Goal: Transaction & Acquisition: Book appointment/travel/reservation

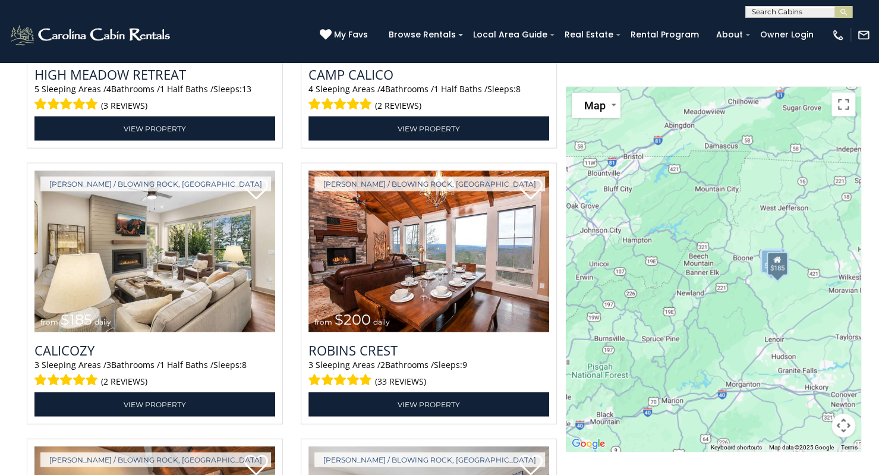
scroll to position [1571, 0]
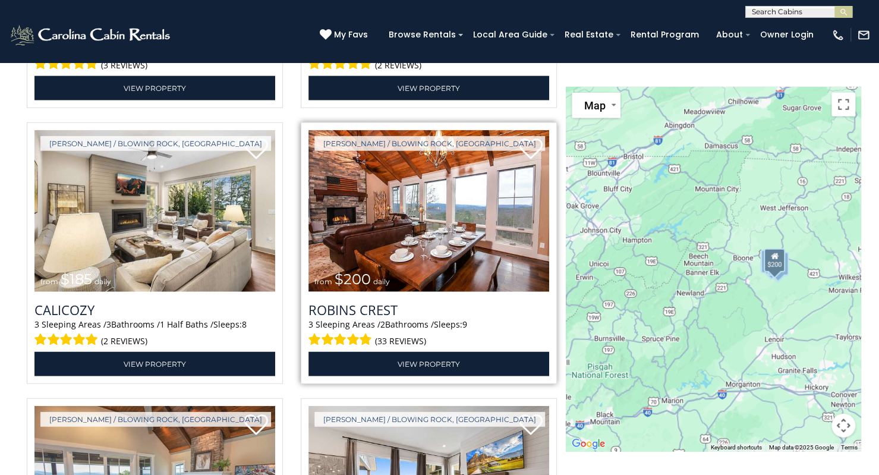
click at [473, 208] on img at bounding box center [429, 210] width 241 height 161
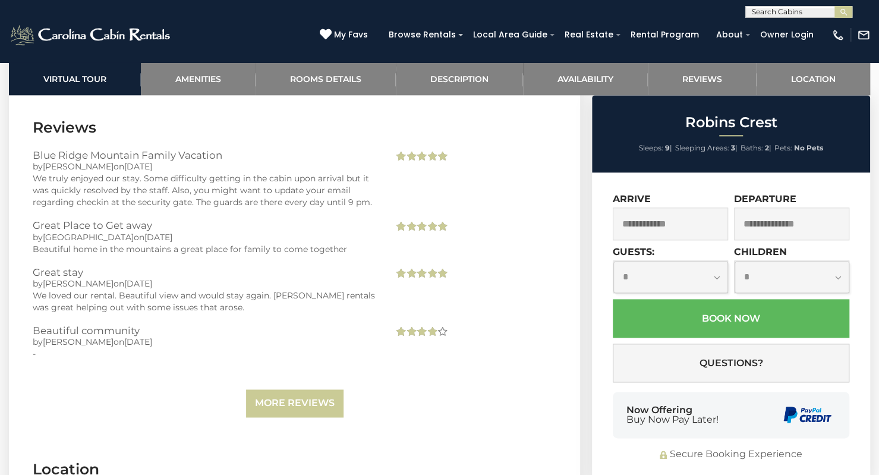
scroll to position [3476, 0]
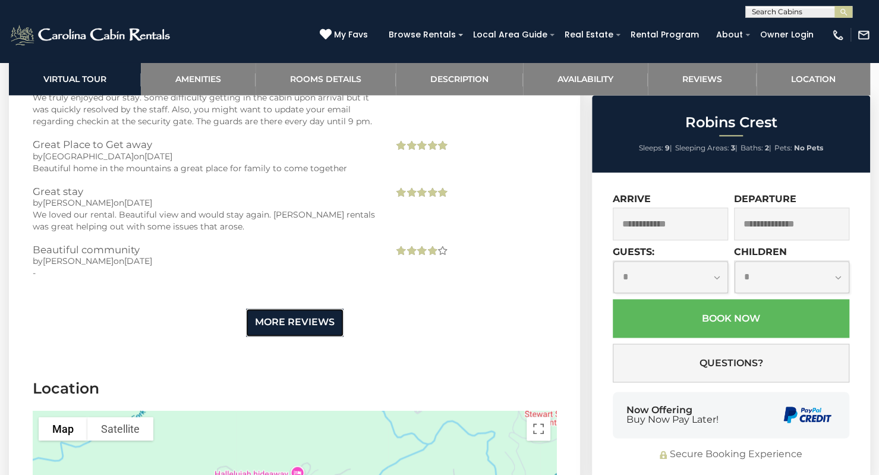
click at [296, 309] on link "More Reviews" at bounding box center [295, 323] width 98 height 28
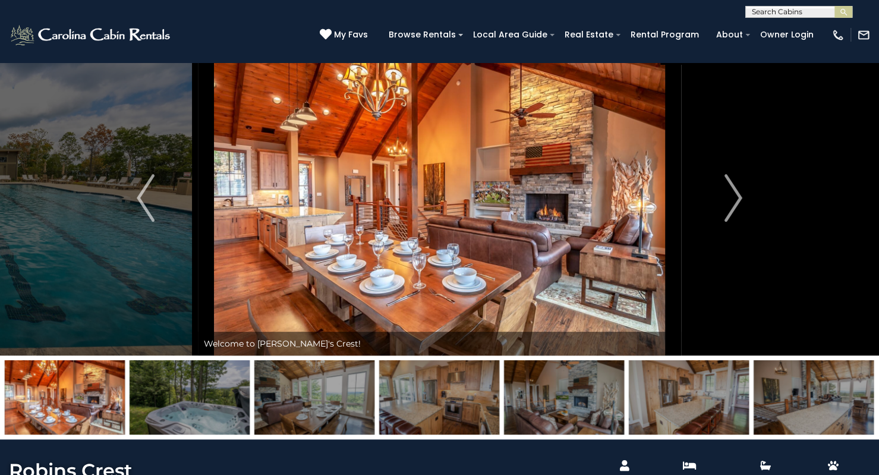
scroll to position [0, 0]
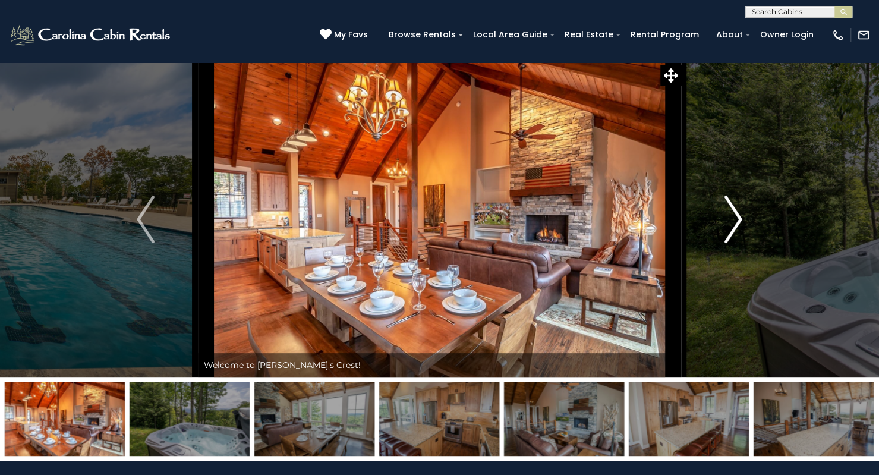
click at [737, 208] on img "Next" at bounding box center [734, 220] width 18 height 48
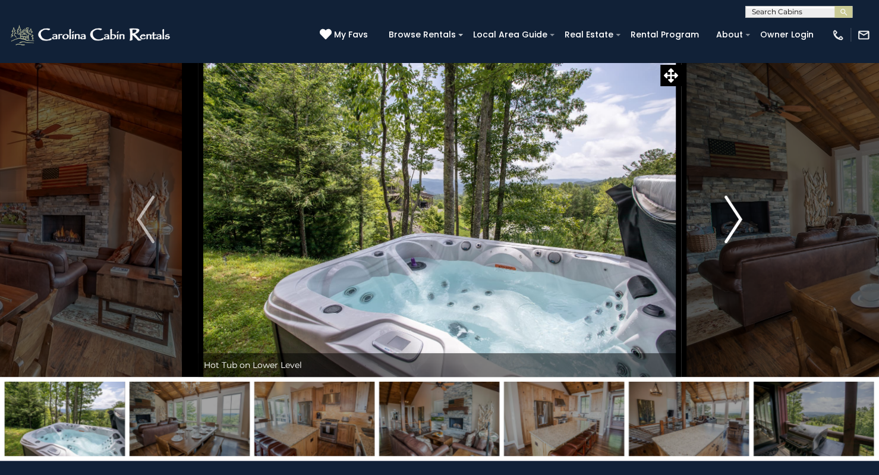
click at [737, 208] on img "Next" at bounding box center [734, 220] width 18 height 48
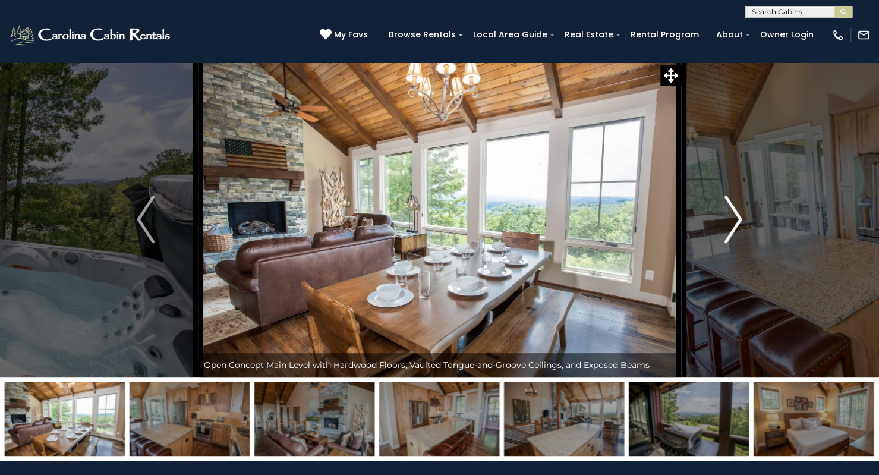
click at [737, 208] on img "Next" at bounding box center [734, 220] width 18 height 48
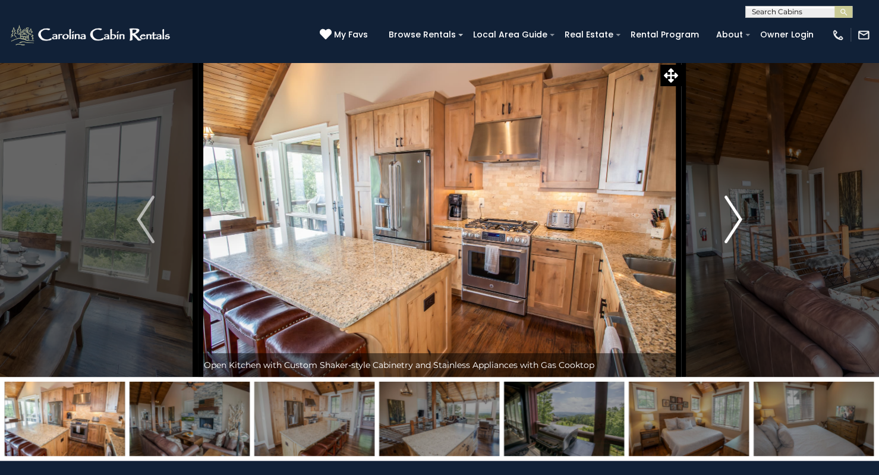
click at [737, 208] on img "Next" at bounding box center [734, 220] width 18 height 48
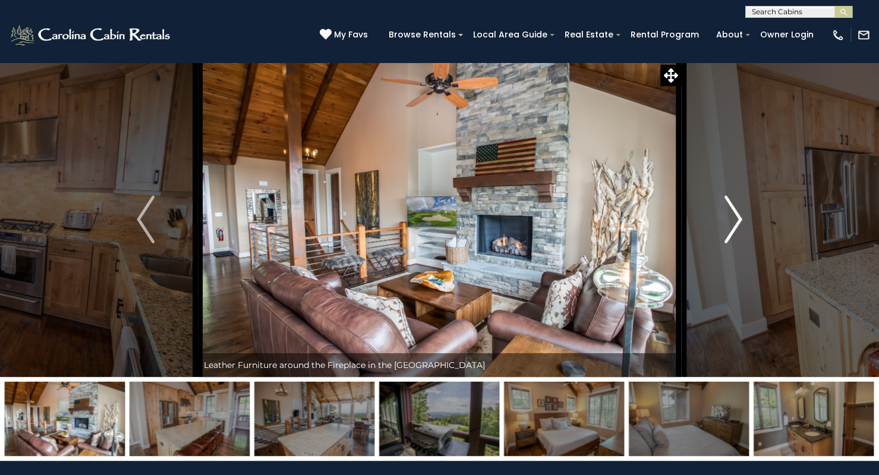
click at [737, 208] on img "Next" at bounding box center [734, 220] width 18 height 48
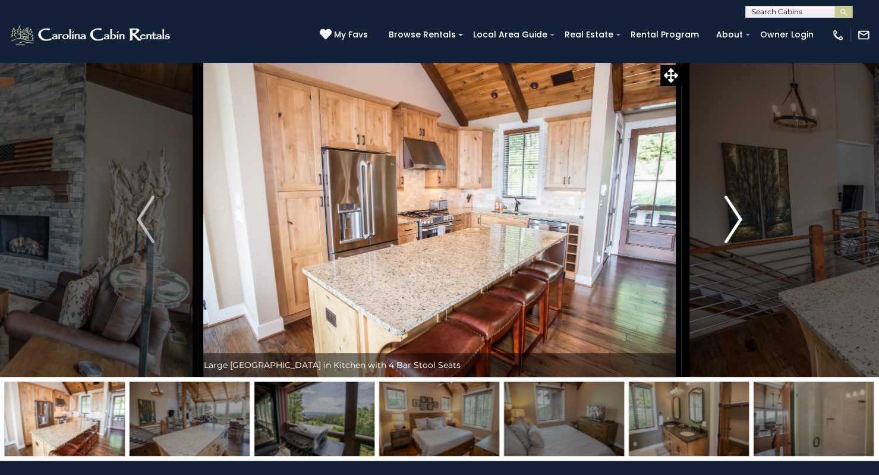
click at [737, 208] on img "Next" at bounding box center [734, 220] width 18 height 48
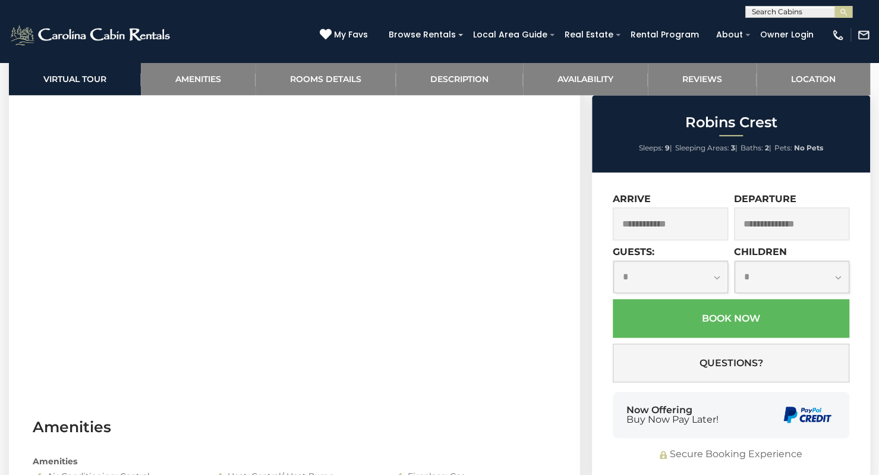
scroll to position [551, 0]
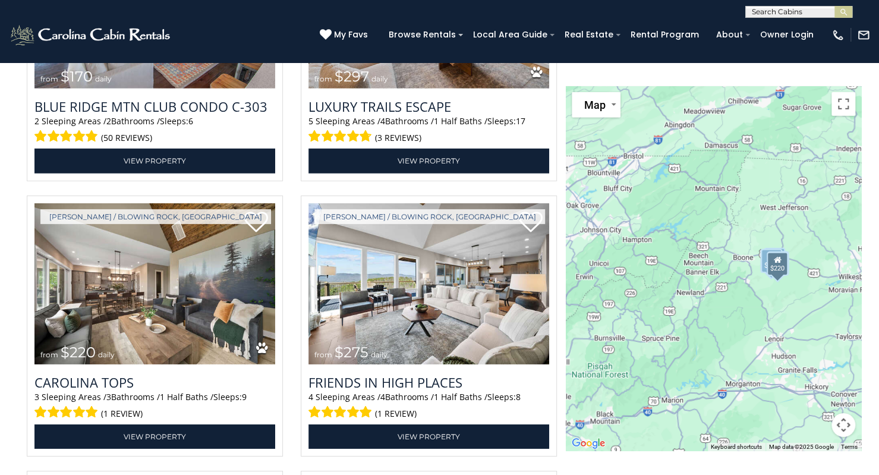
scroll to position [2066, 0]
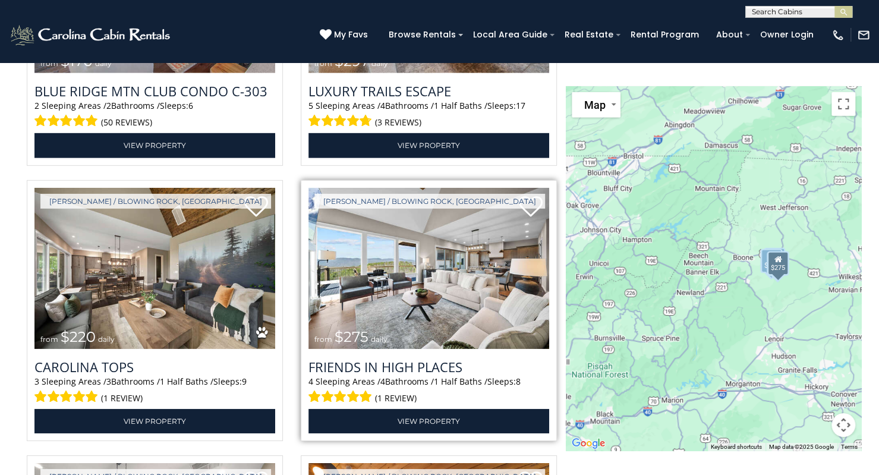
click at [419, 275] on img at bounding box center [429, 268] width 241 height 161
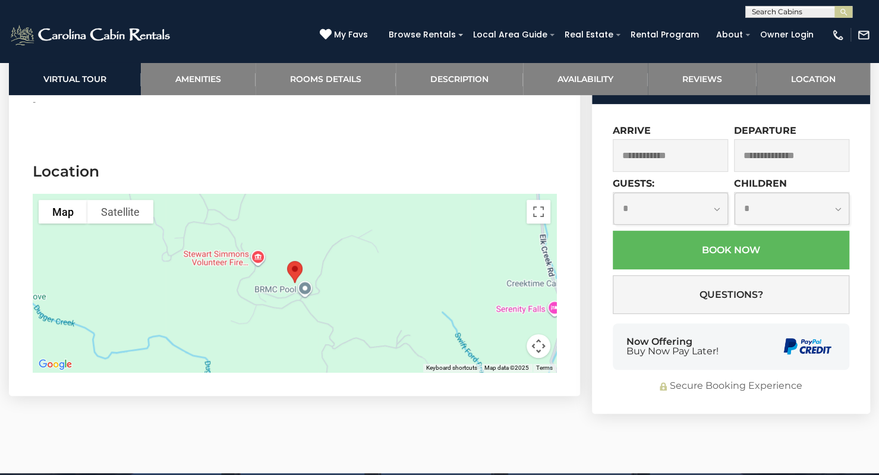
scroll to position [3106, 0]
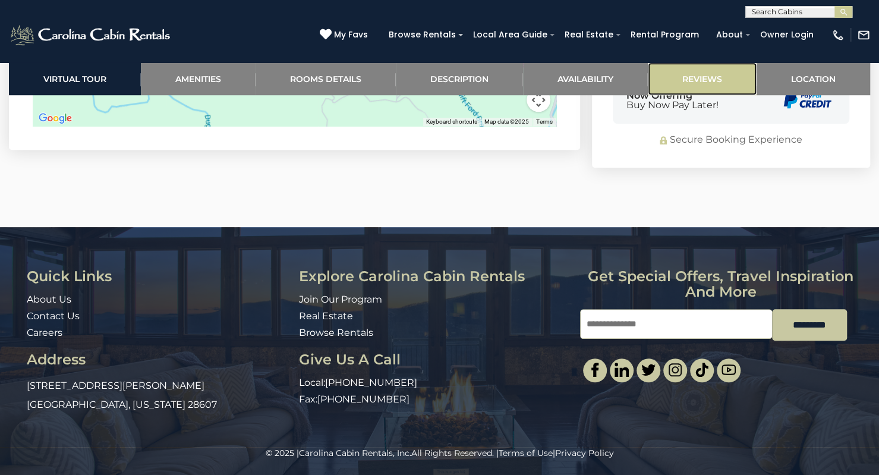
click at [692, 86] on link "Reviews" at bounding box center [702, 78] width 109 height 33
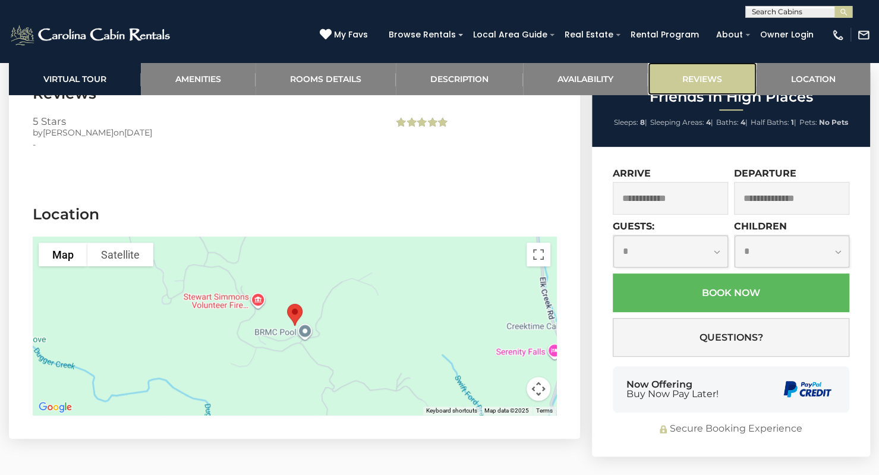
scroll to position [2791, 0]
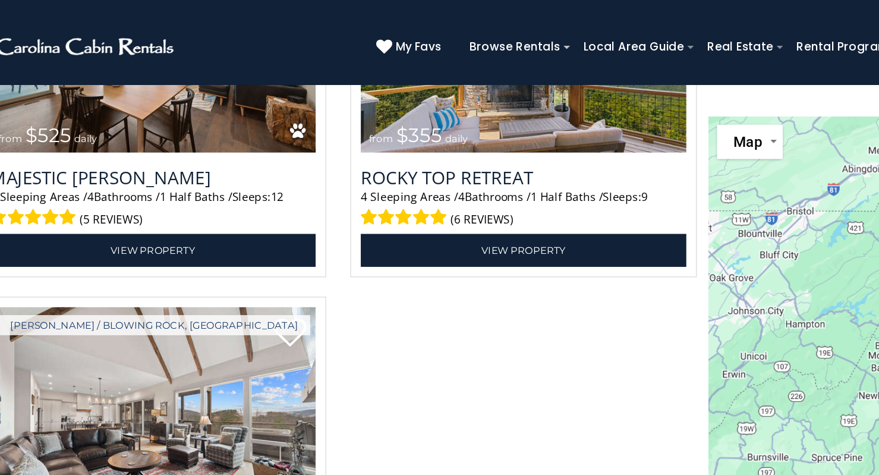
scroll to position [2577, 0]
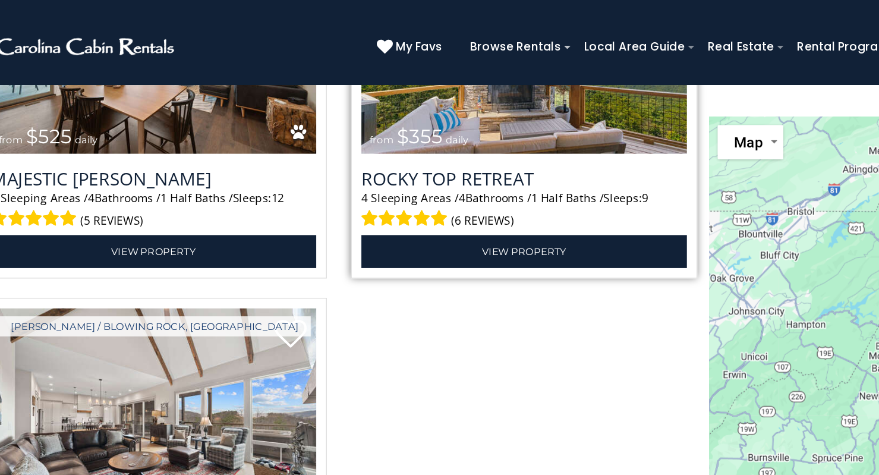
click at [446, 106] on img at bounding box center [429, 32] width 241 height 161
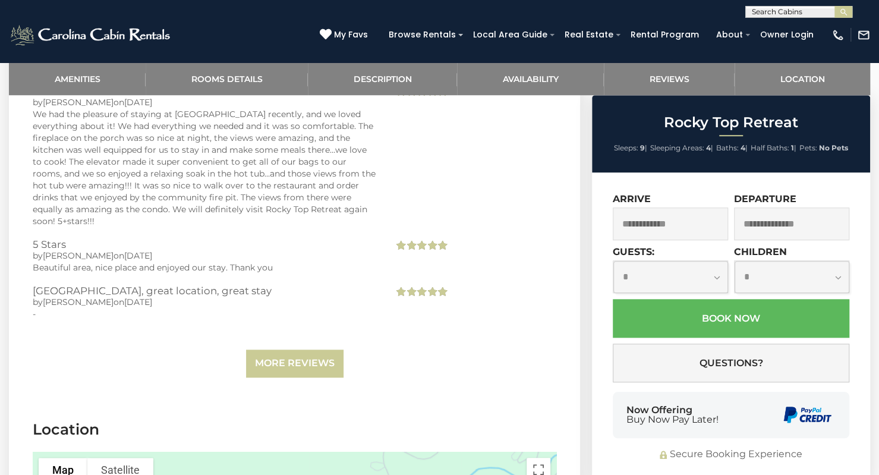
scroll to position [3125, 0]
click at [306, 351] on link "More Reviews" at bounding box center [295, 365] width 98 height 28
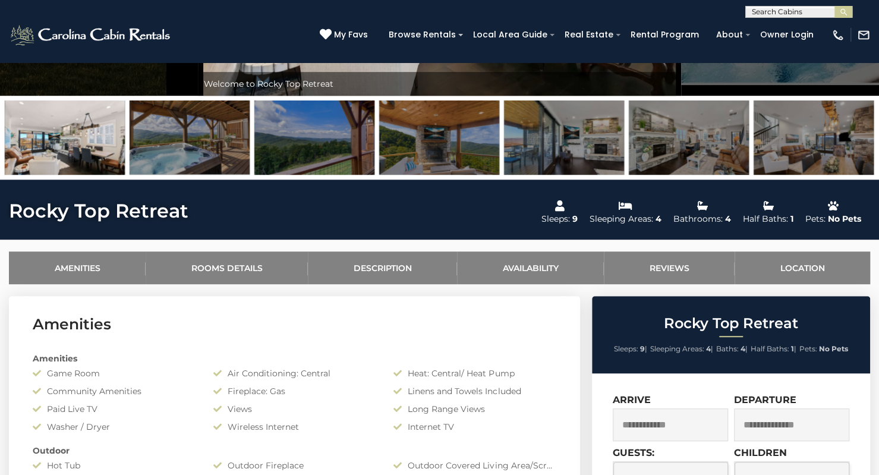
scroll to position [0, 0]
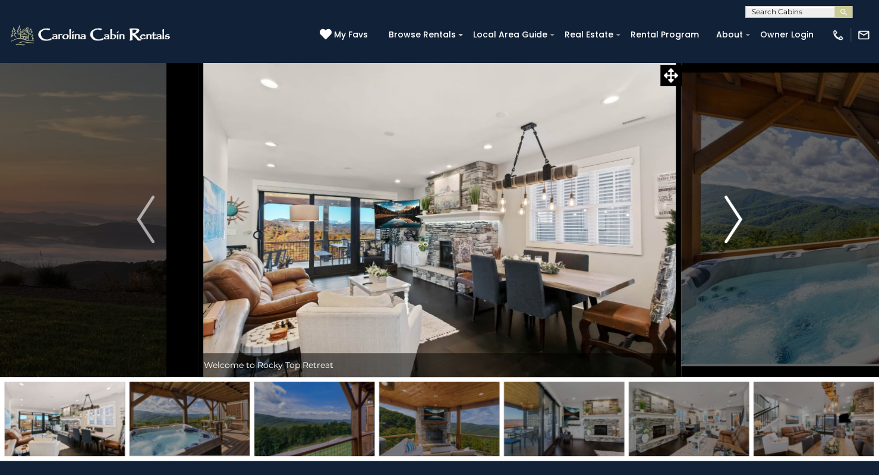
click at [728, 222] on img "Next" at bounding box center [734, 220] width 18 height 48
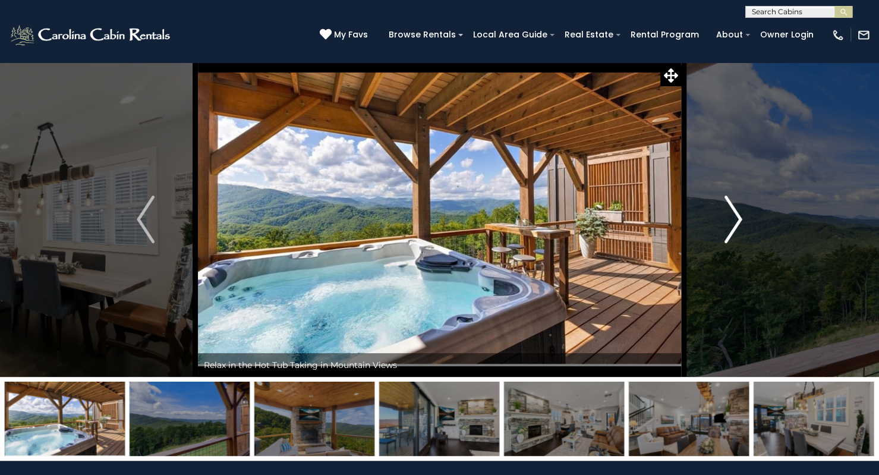
click at [728, 222] on img "Next" at bounding box center [734, 220] width 18 height 48
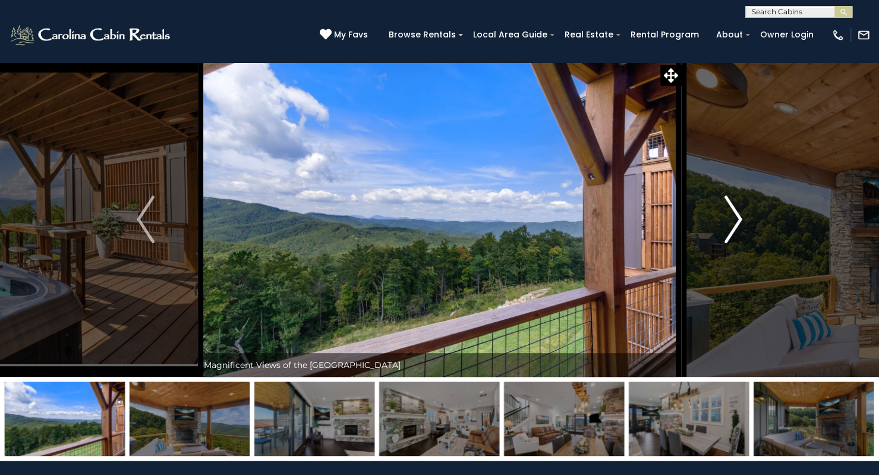
click at [728, 222] on img "Next" at bounding box center [734, 220] width 18 height 48
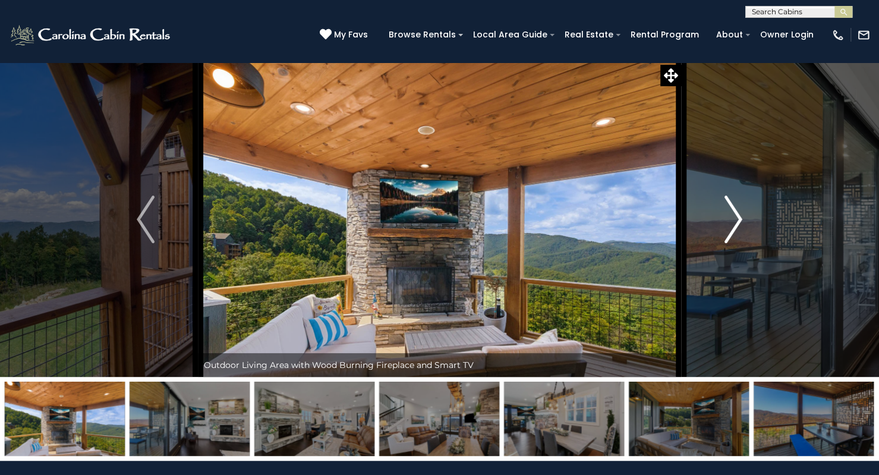
click at [728, 222] on img "Next" at bounding box center [734, 220] width 18 height 48
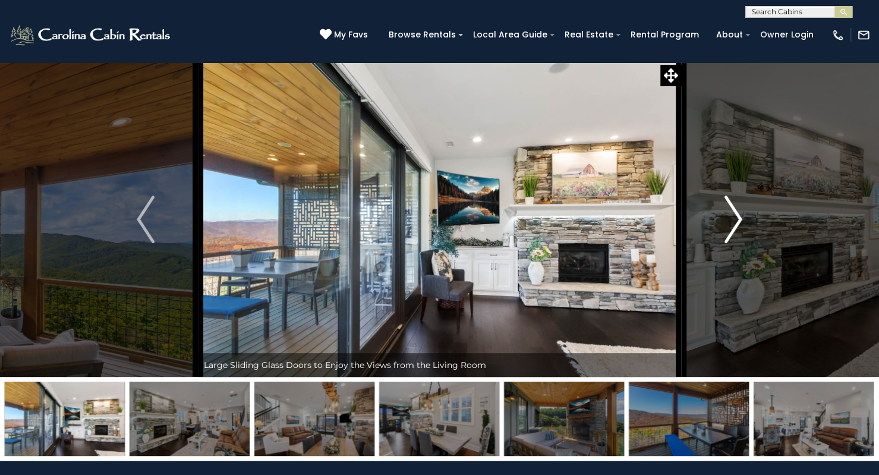
click at [728, 222] on img "Next" at bounding box center [734, 220] width 18 height 48
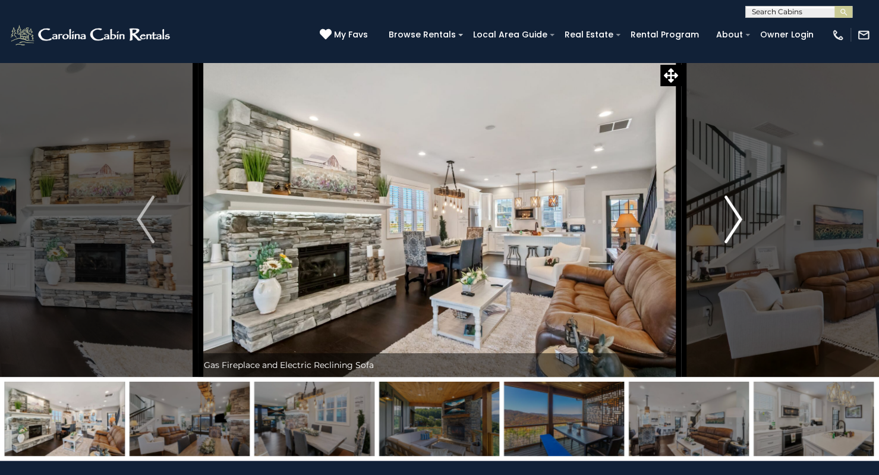
click at [728, 222] on img "Next" at bounding box center [734, 220] width 18 height 48
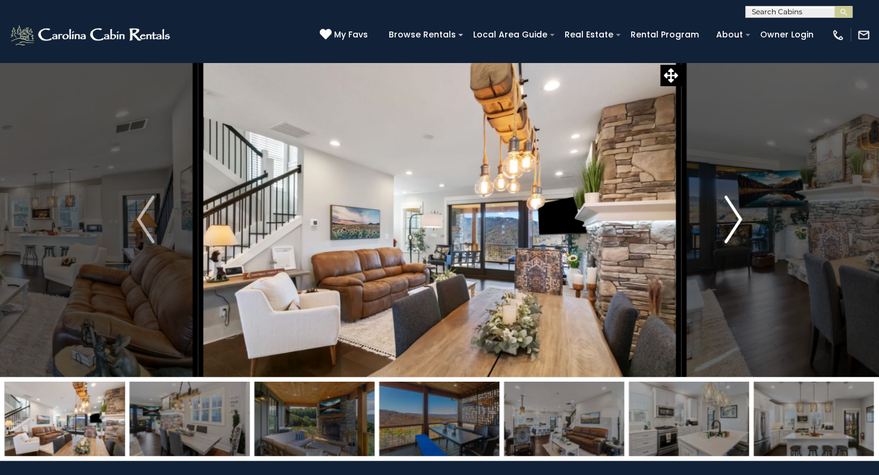
click at [728, 222] on img "Next" at bounding box center [734, 220] width 18 height 48
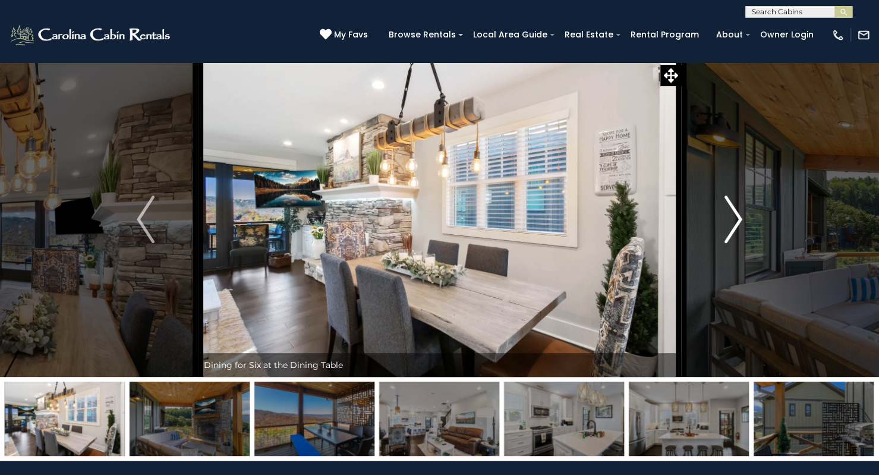
click at [728, 222] on img "Next" at bounding box center [734, 220] width 18 height 48
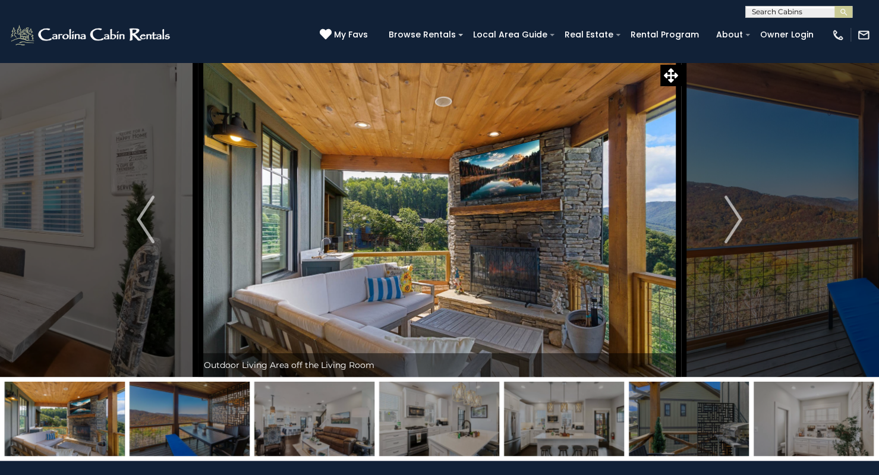
click at [483, 215] on img at bounding box center [439, 219] width 483 height 315
click at [672, 76] on icon at bounding box center [671, 75] width 14 height 14
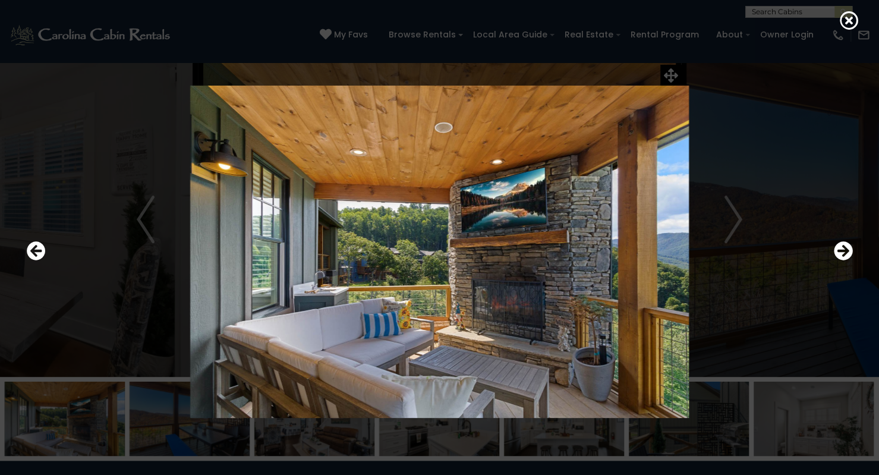
click at [741, 221] on img at bounding box center [440, 252] width 715 height 332
click at [846, 255] on icon "Next" at bounding box center [843, 251] width 19 height 19
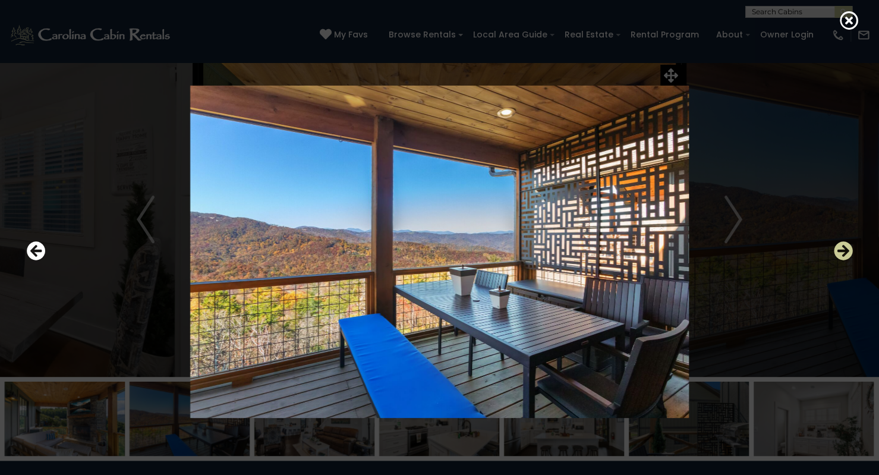
click at [846, 255] on icon "Next" at bounding box center [843, 251] width 19 height 19
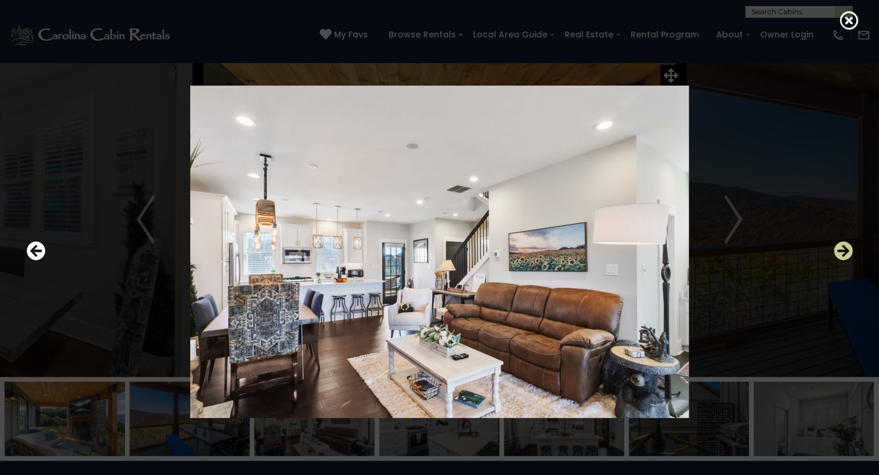
click at [846, 255] on icon "Next" at bounding box center [843, 251] width 19 height 19
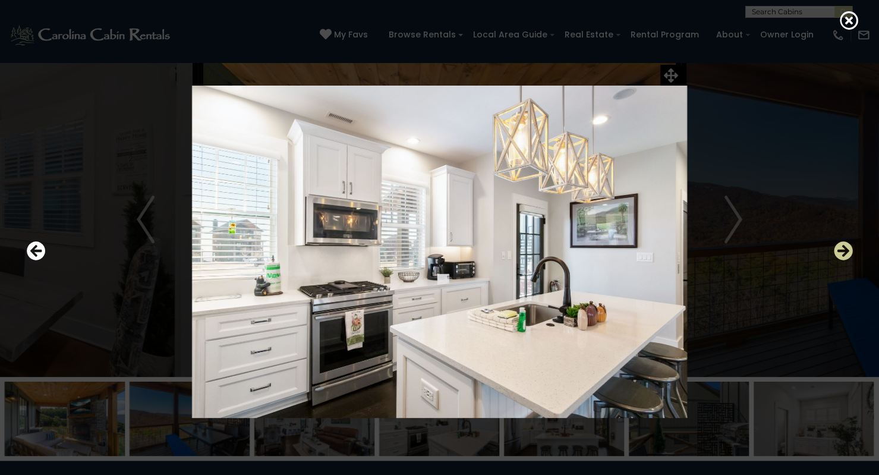
click at [846, 255] on icon "Next" at bounding box center [843, 251] width 19 height 19
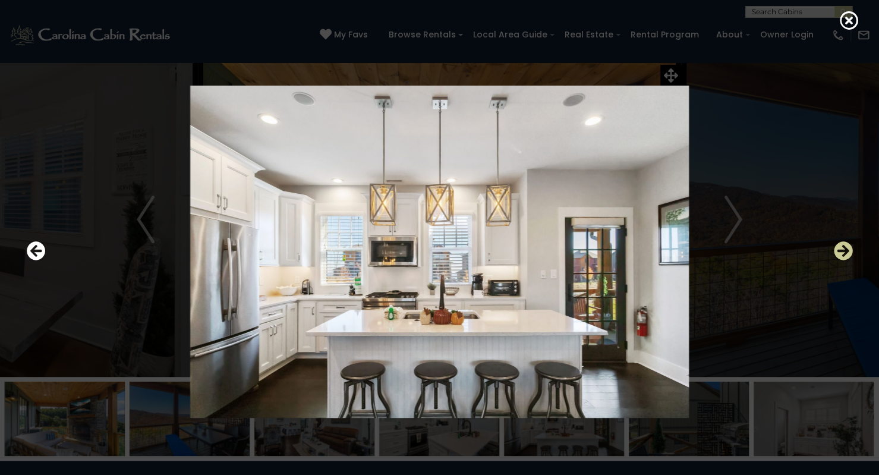
click at [846, 255] on icon "Next" at bounding box center [843, 251] width 19 height 19
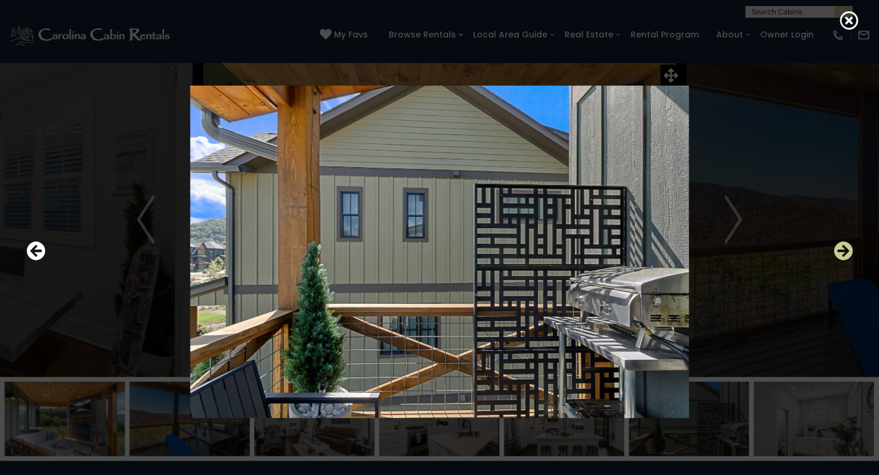
click at [847, 252] on icon "Next" at bounding box center [843, 251] width 19 height 19
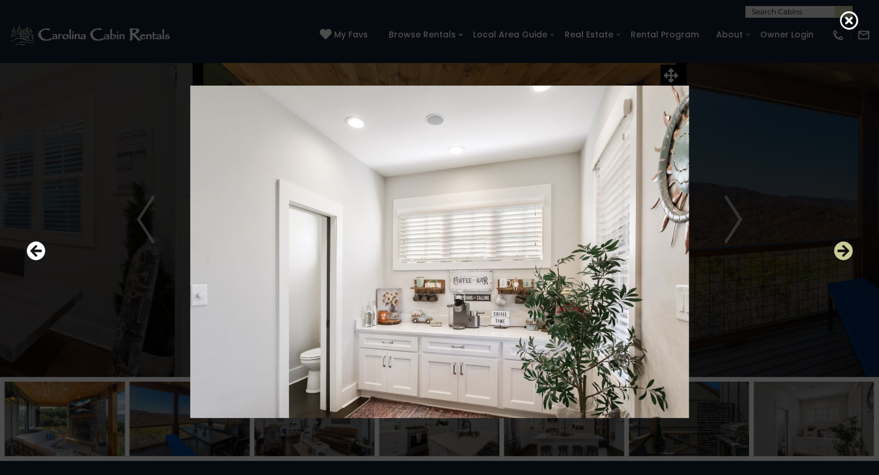
click at [847, 252] on icon "Next" at bounding box center [843, 251] width 19 height 19
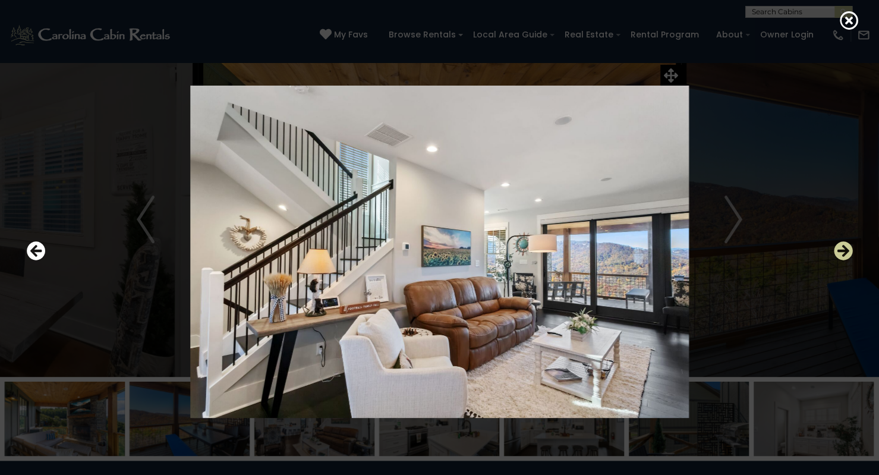
click at [847, 252] on icon "Next" at bounding box center [843, 251] width 19 height 19
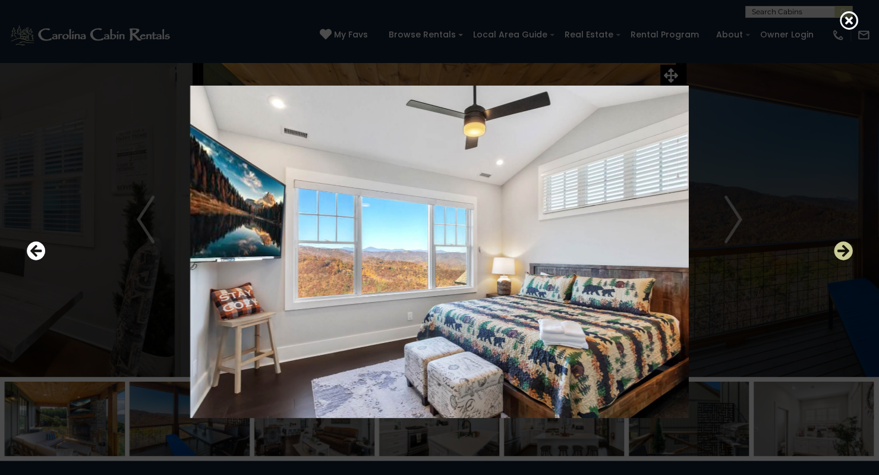
click at [847, 252] on icon "Next" at bounding box center [843, 251] width 19 height 19
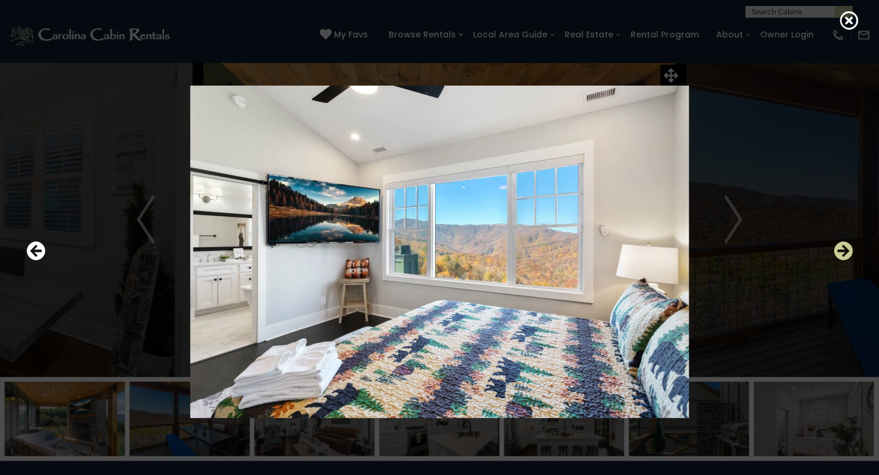
click at [847, 252] on icon "Next" at bounding box center [843, 251] width 19 height 19
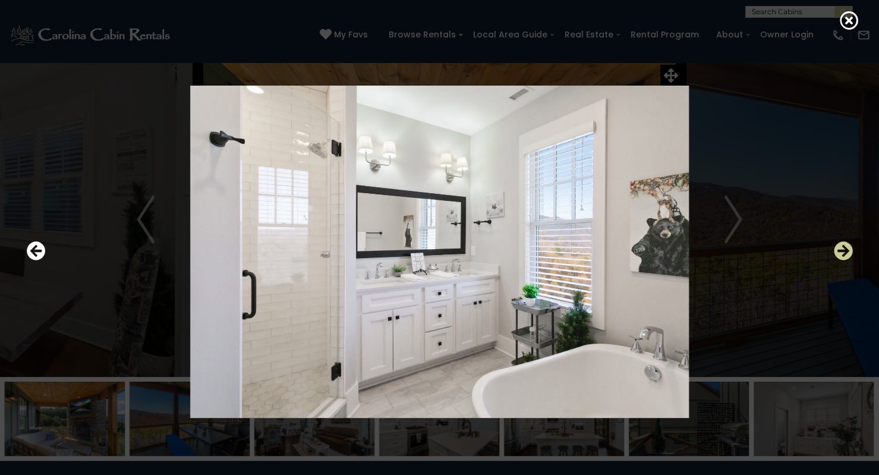
click at [847, 252] on icon "Next" at bounding box center [843, 251] width 19 height 19
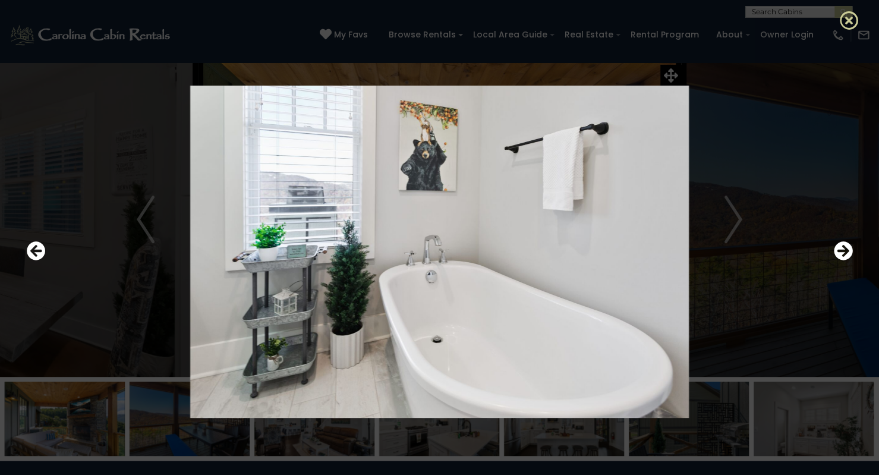
click at [848, 29] on icon at bounding box center [849, 20] width 19 height 19
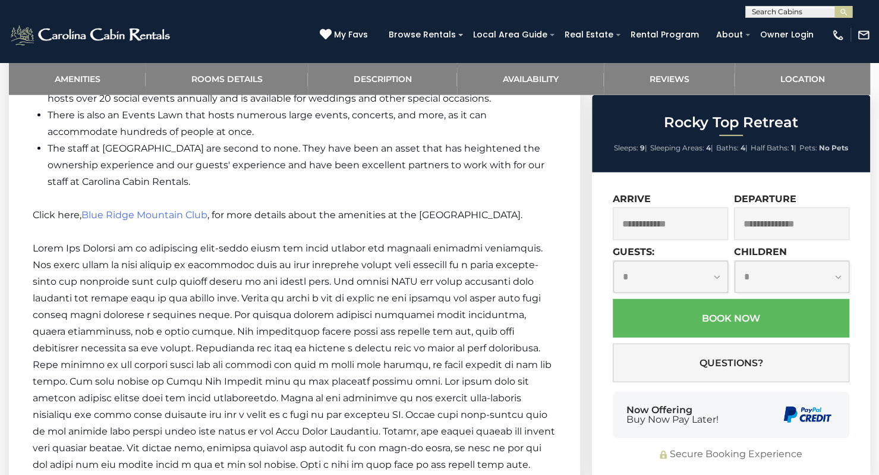
scroll to position [1589, 0]
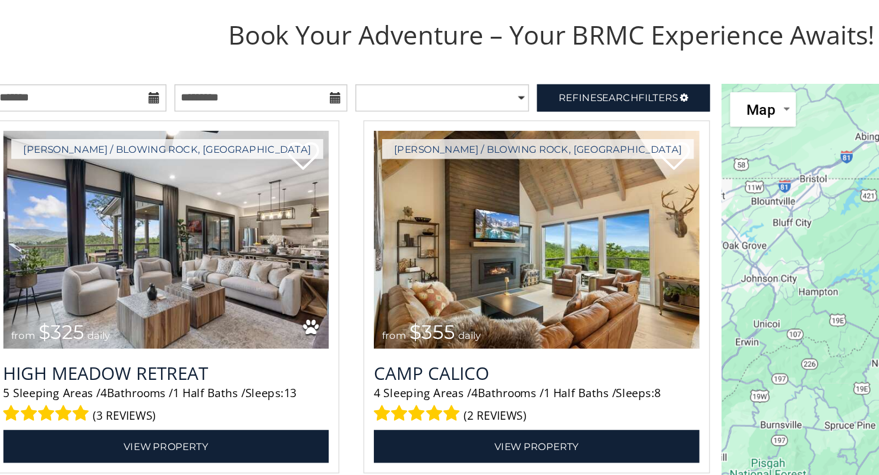
scroll to position [1206, 0]
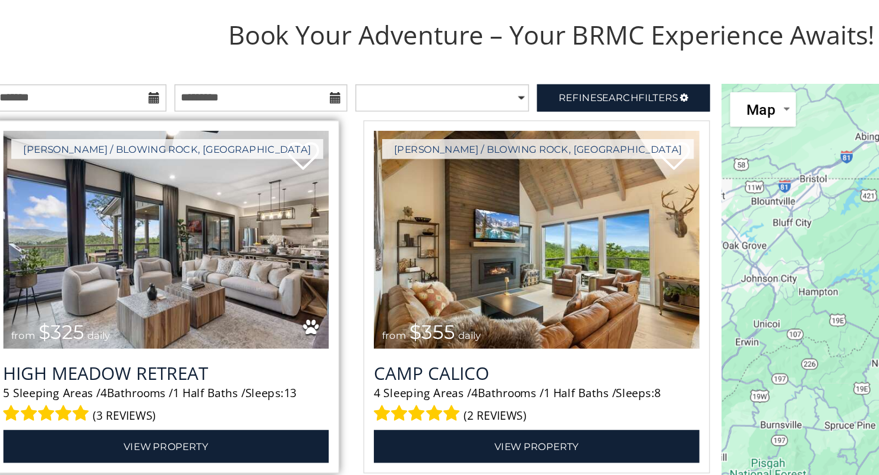
click at [153, 311] on img at bounding box center [154, 301] width 241 height 161
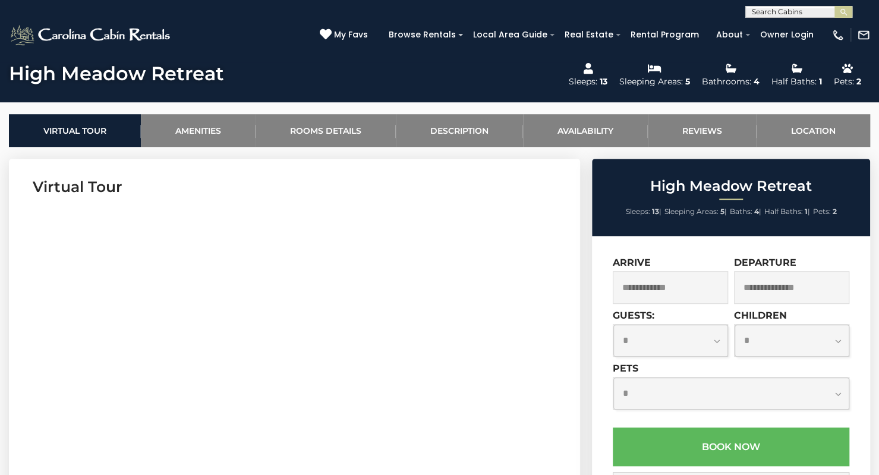
scroll to position [561, 0]
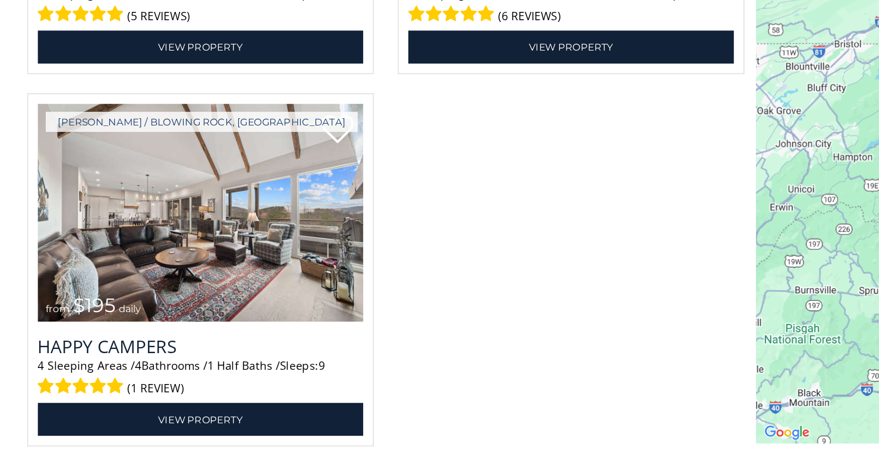
scroll to position [2604, 0]
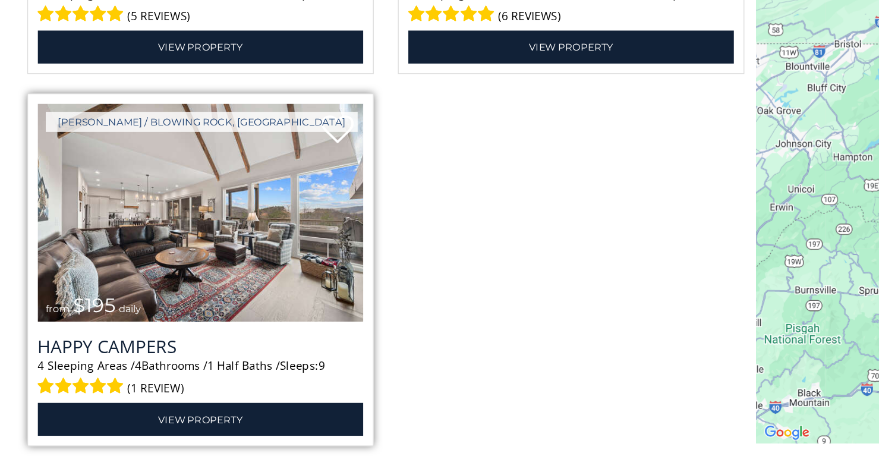
click at [149, 319] on img at bounding box center [154, 280] width 241 height 161
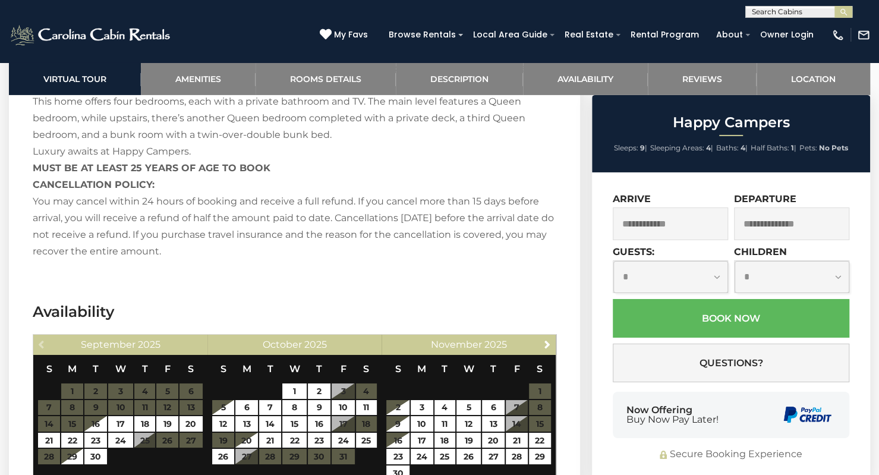
click at [766, 8] on input "text" at bounding box center [798, 14] width 104 height 12
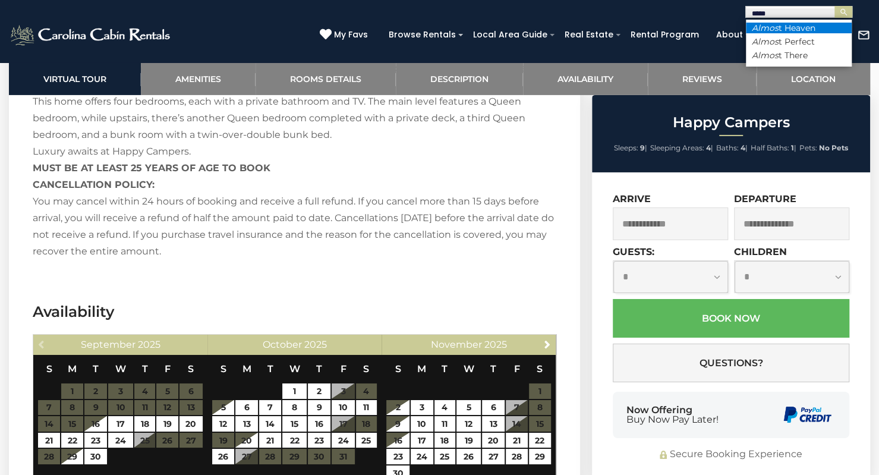
type input "*****"
click at [787, 24] on li "Almos t Heaven" at bounding box center [799, 28] width 106 height 11
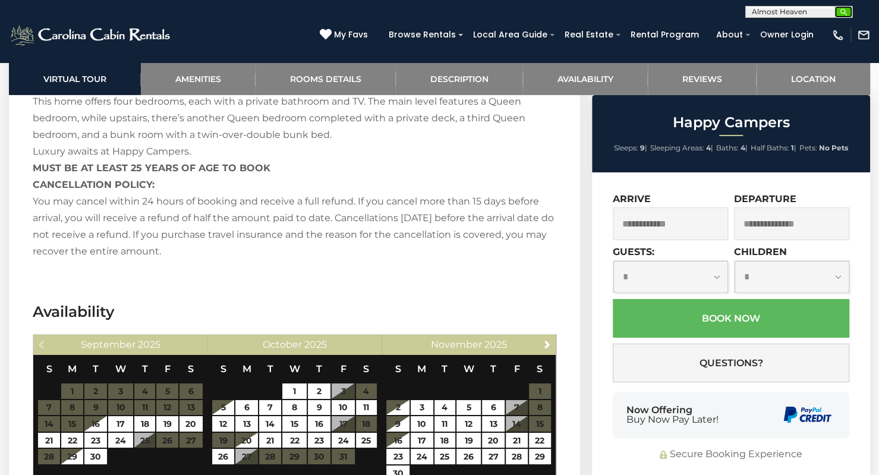
click at [844, 12] on img "submit" at bounding box center [844, 12] width 9 height 9
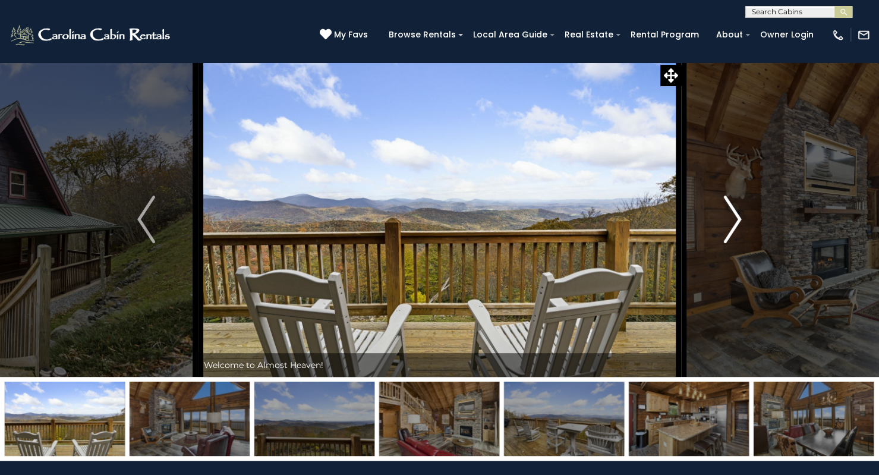
click at [737, 217] on img "Next" at bounding box center [733, 220] width 18 height 48
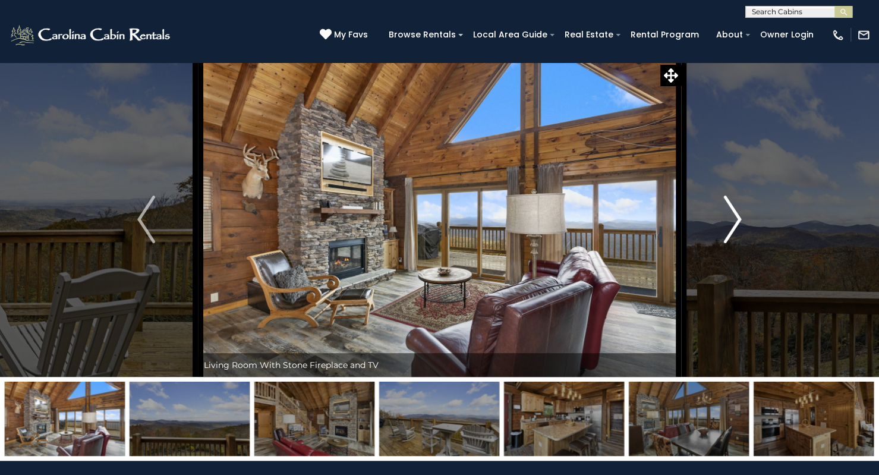
click at [737, 217] on img "Next" at bounding box center [733, 220] width 18 height 48
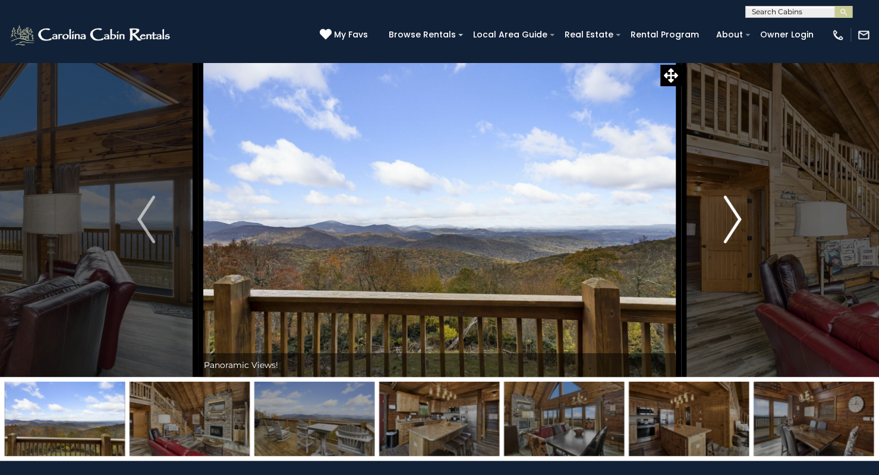
click at [737, 217] on img "Next" at bounding box center [733, 220] width 18 height 48
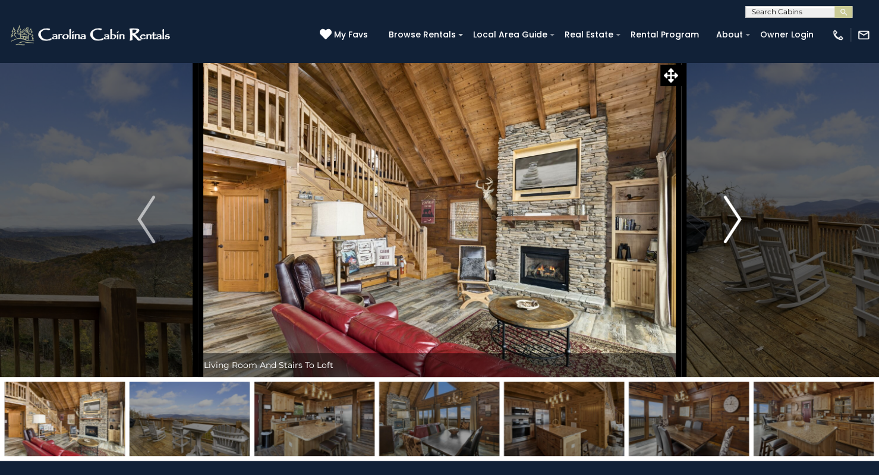
click at [737, 217] on img "Next" at bounding box center [733, 220] width 18 height 48
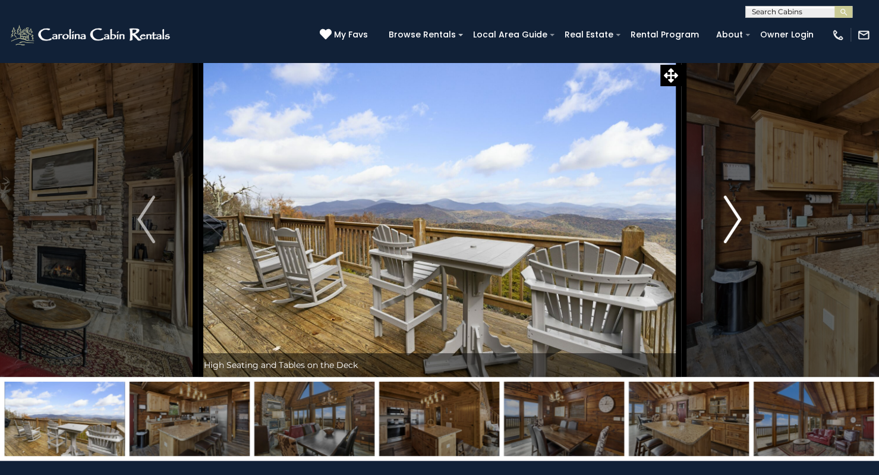
click at [737, 217] on img "Next" at bounding box center [733, 220] width 18 height 48
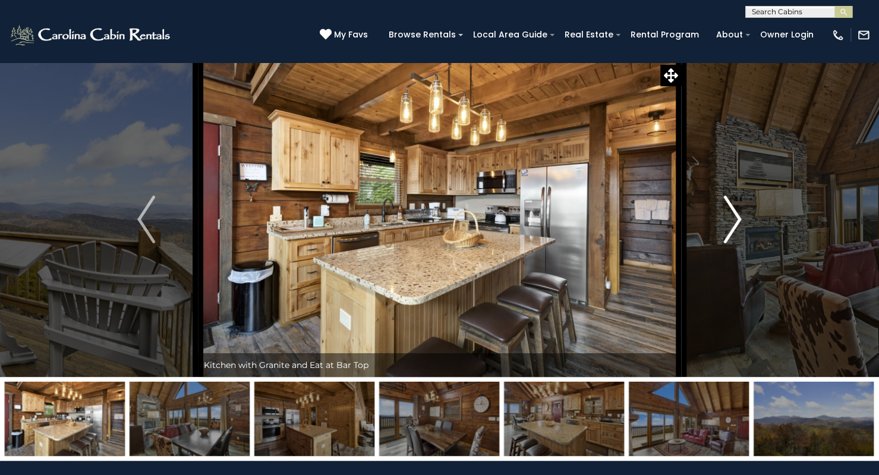
click at [737, 217] on img "Next" at bounding box center [733, 220] width 18 height 48
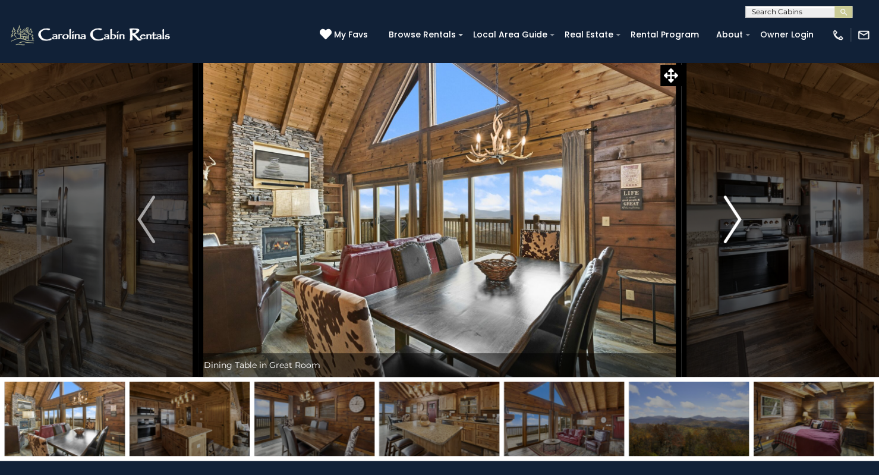
click at [737, 217] on img "Next" at bounding box center [733, 220] width 18 height 48
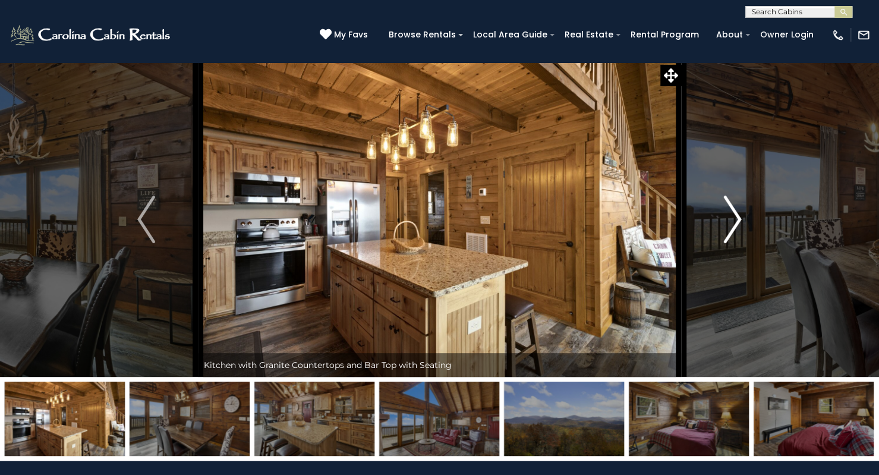
click at [737, 217] on img "Next" at bounding box center [733, 220] width 18 height 48
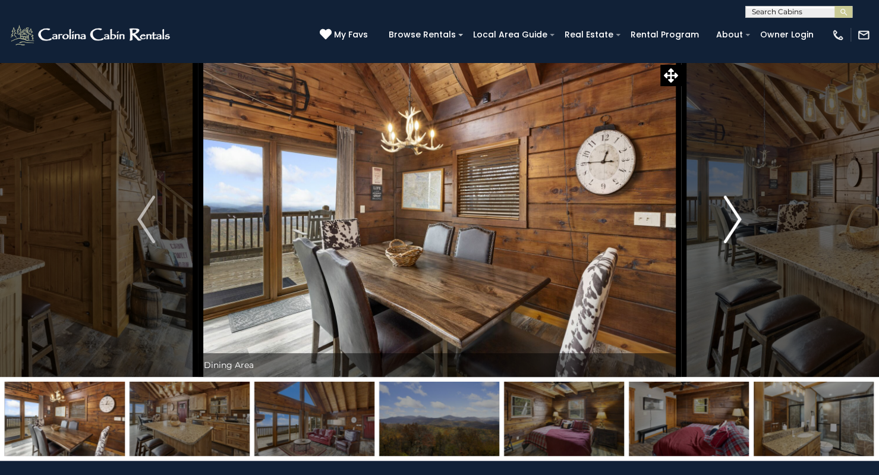
click at [737, 217] on img "Next" at bounding box center [733, 220] width 18 height 48
